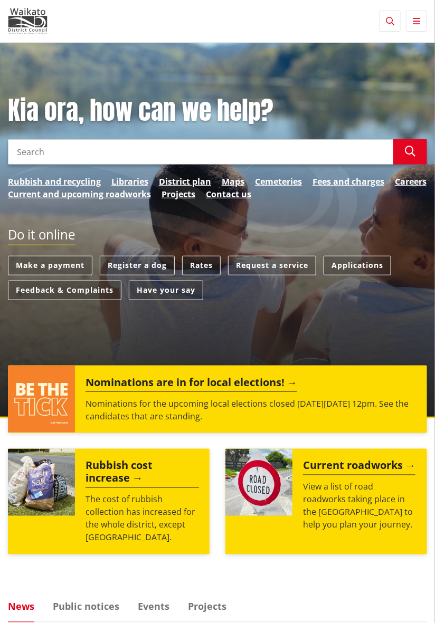
click at [200, 270] on link "Rates" at bounding box center [201, 266] width 39 height 20
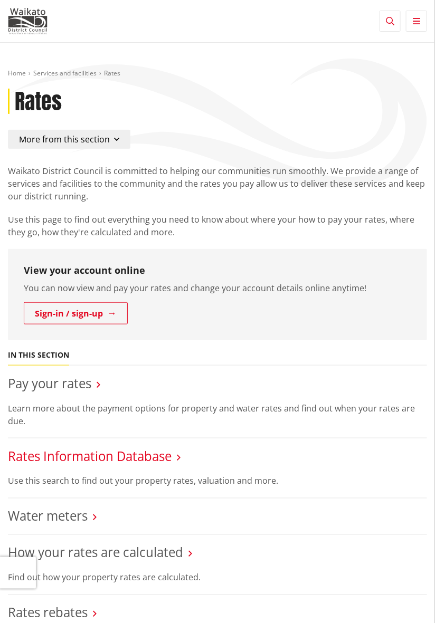
click at [25, 463] on link "Rates Information Database" at bounding box center [90, 456] width 164 height 17
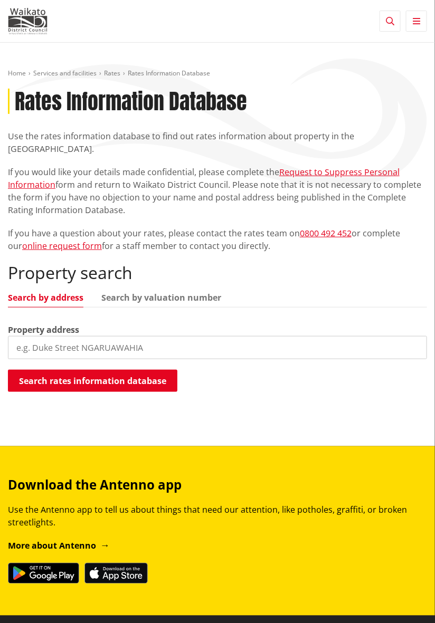
click at [36, 338] on input "search" at bounding box center [217, 347] width 419 height 23
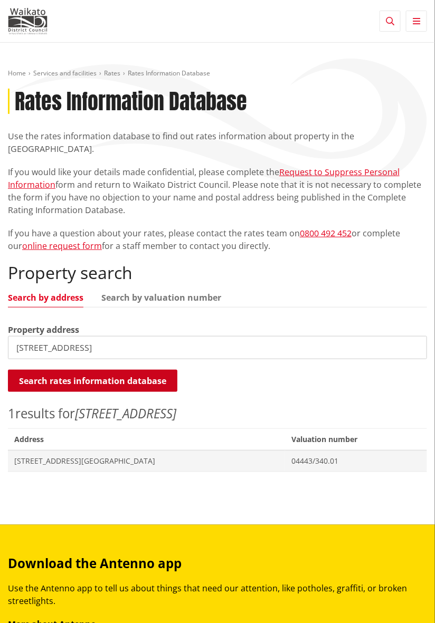
click at [32, 370] on button "Search rates information database" at bounding box center [92, 381] width 169 height 22
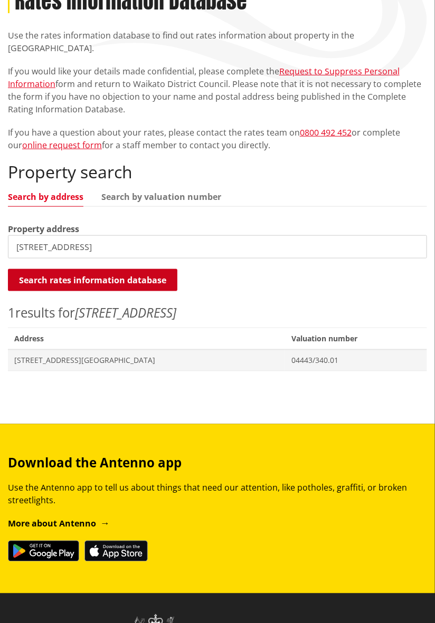
scroll to position [101, 0]
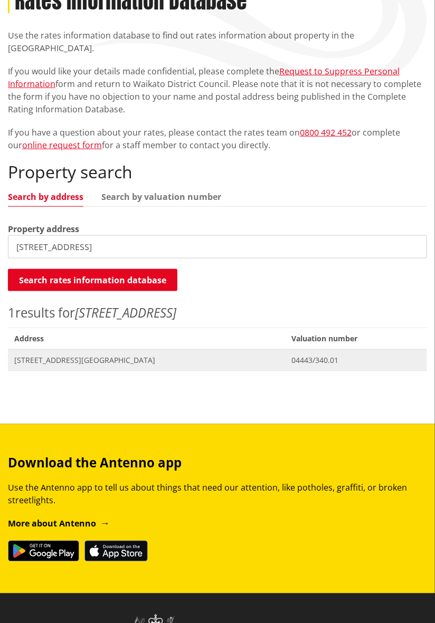
click at [26, 356] on span "[STREET_ADDRESS][GEOGRAPHIC_DATA]" at bounding box center [146, 361] width 264 height 11
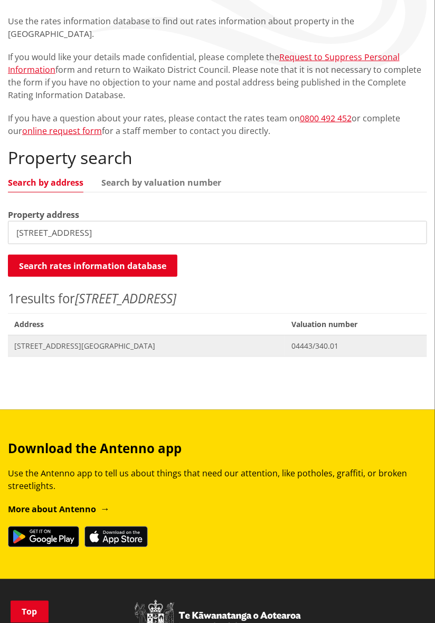
scroll to position [135, 0]
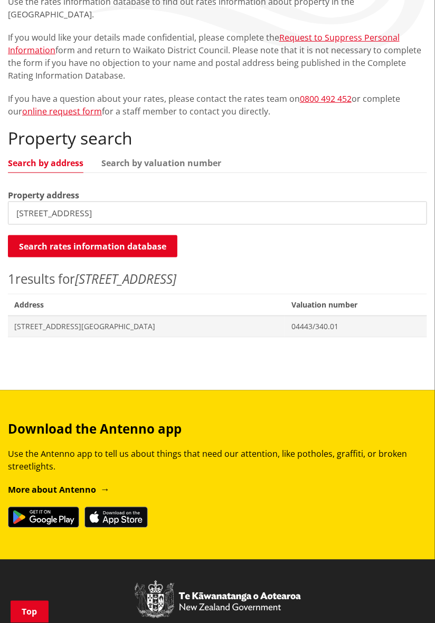
click at [110, 204] on input "340 pencarrow road" at bounding box center [217, 213] width 419 height 23
type input "3"
type input "4 manamana lane"
click at [33, 322] on span "[STREET_ADDRESS] ROW PVT [GEOGRAPHIC_DATA]" at bounding box center [156, 327] width 284 height 11
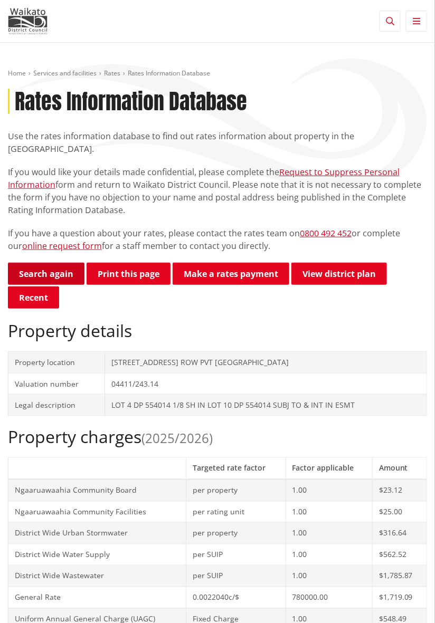
click at [38, 264] on link "Search again" at bounding box center [46, 274] width 77 height 22
click at [33, 263] on link "Search again" at bounding box center [46, 274] width 77 height 22
click at [35, 263] on link "Search again" at bounding box center [46, 274] width 77 height 22
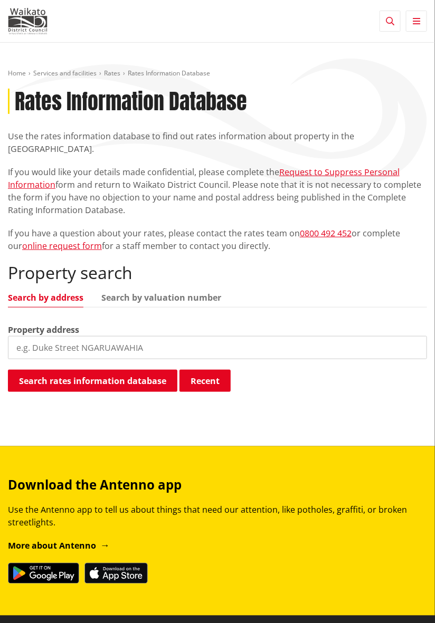
click at [147, 338] on input "search" at bounding box center [217, 347] width 419 height 23
click at [154, 336] on input "search" at bounding box center [217, 347] width 419 height 23
click at [152, 336] on input "search" at bounding box center [217, 347] width 419 height 23
click at [149, 339] on input "search" at bounding box center [217, 347] width 419 height 23
click at [148, 338] on input "search" at bounding box center [217, 347] width 419 height 23
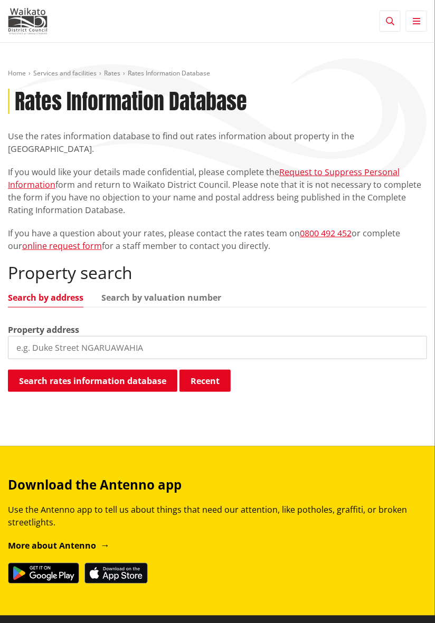
click at [144, 337] on input "search" at bounding box center [217, 347] width 419 height 23
click at [138, 339] on input "search" at bounding box center [217, 347] width 419 height 23
type input "141b rototuna road"
click at [29, 337] on input "search" at bounding box center [217, 347] width 419 height 23
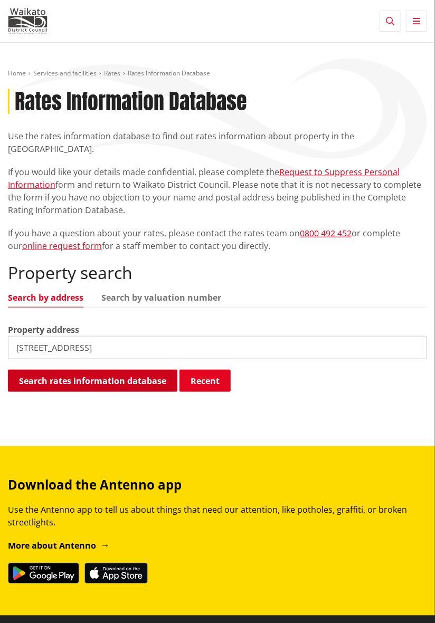
type input "46 tamahere drive"
click at [33, 370] on button "Search rates information database" at bounding box center [92, 381] width 169 height 22
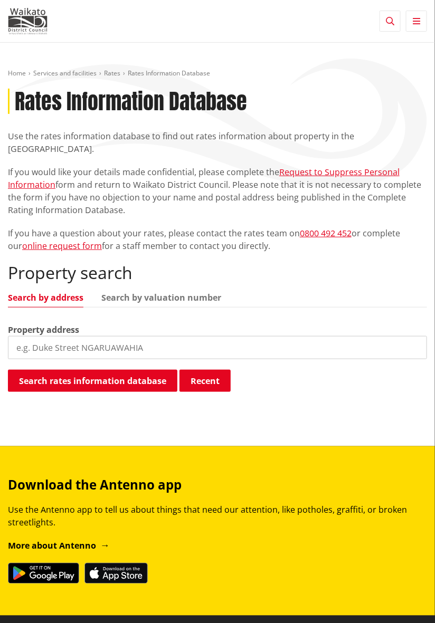
click at [32, 336] on input "search" at bounding box center [217, 347] width 419 height 23
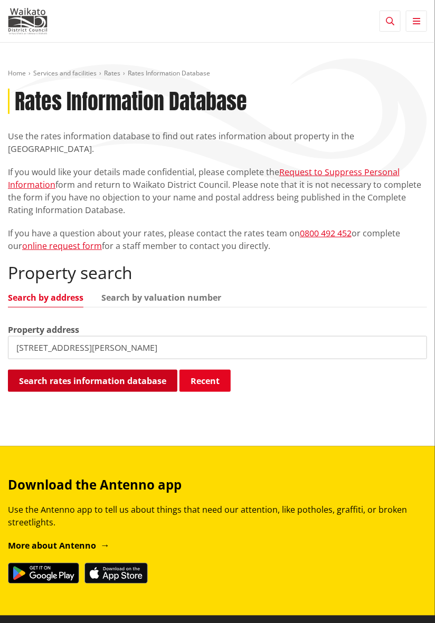
type input "[STREET_ADDRESS][PERSON_NAME]"
click at [51, 370] on button "Search rates information database" at bounding box center [92, 381] width 169 height 22
